Goal: Navigation & Orientation: Find specific page/section

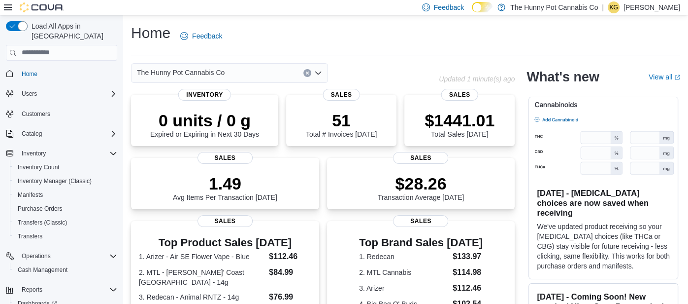
click at [357, 59] on div "Home Feedback The Hunny Pot Cannabis Co Updated 1 minute(s) ago 0 units / 0 g E…" at bounding box center [405, 280] width 565 height 531
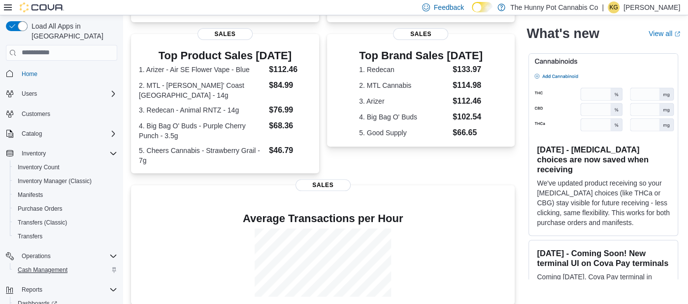
scroll to position [185, 0]
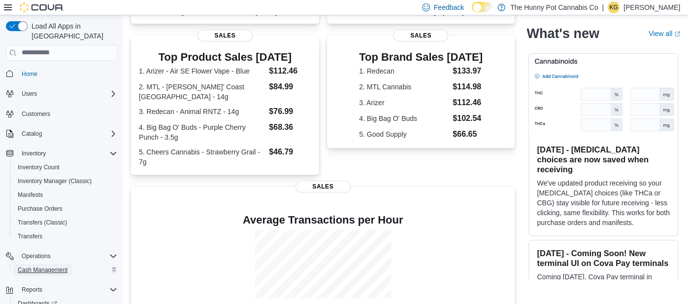
click at [28, 266] on span "Cash Management" at bounding box center [43, 270] width 50 height 8
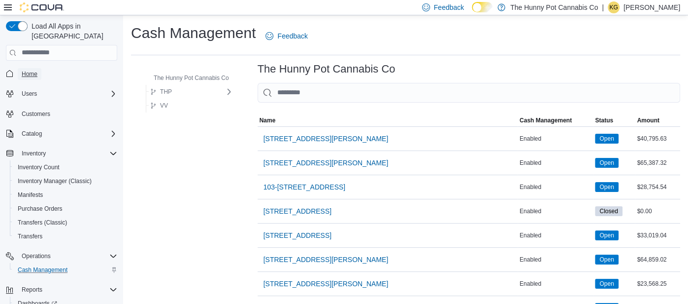
click at [22, 68] on span "Home" at bounding box center [30, 74] width 16 height 12
